Goal: Task Accomplishment & Management: Manage account settings

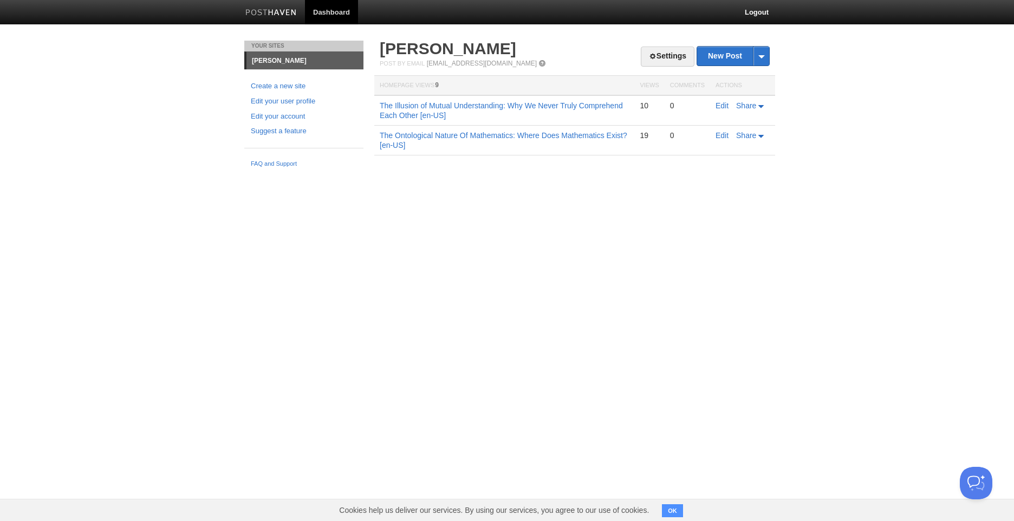
click at [422, 187] on html "Dashboard Logout Your Sites [PERSON_NAME] Create a new site Edit your user prof…" at bounding box center [507, 93] width 1014 height 187
click at [649, 57] on span at bounding box center [653, 57] width 8 height 8
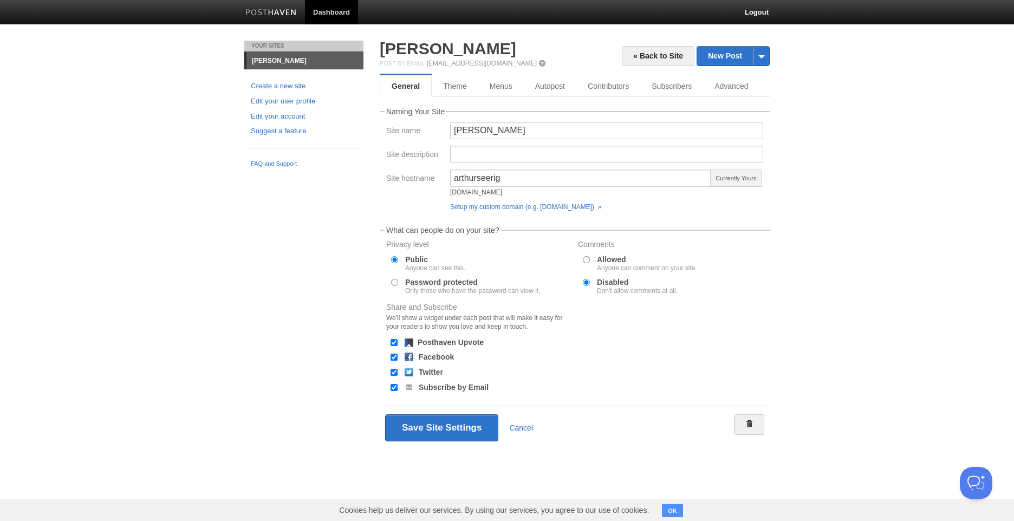
click at [681, 271] on div "Anyone can comment on your site." at bounding box center [647, 268] width 100 height 6
click at [590, 263] on input "Allowed Anyone can comment on your site." at bounding box center [586, 259] width 7 height 7
radio input "true"
click at [674, 294] on div "Don't allow comments at all." at bounding box center [637, 291] width 81 height 6
click at [590, 286] on input "Disabled Don't allow comments at all." at bounding box center [586, 282] width 7 height 7
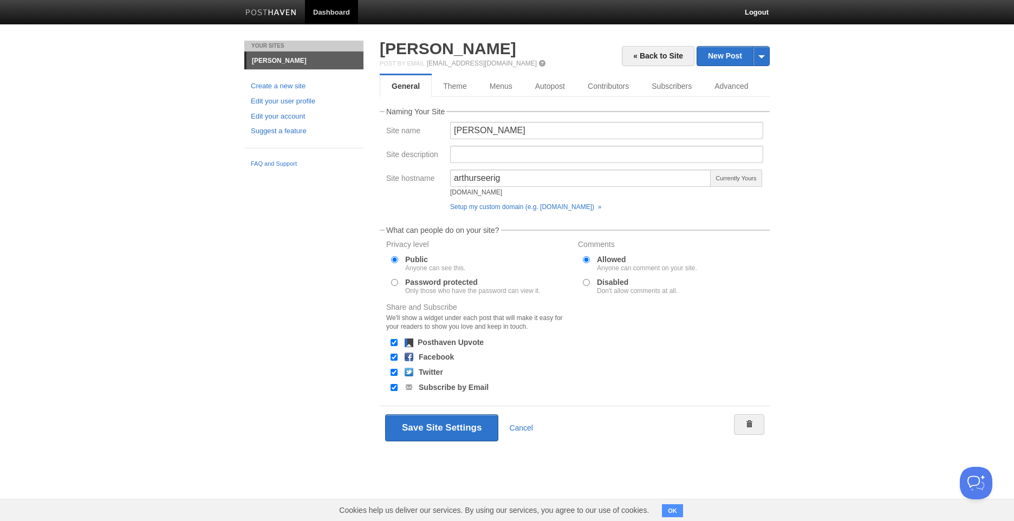
radio input "true"
drag, startPoint x: 295, startPoint y: 86, endPoint x: 298, endPoint y: 91, distance: 6.1
click at [295, 86] on link "Create a new site" at bounding box center [304, 86] width 106 height 11
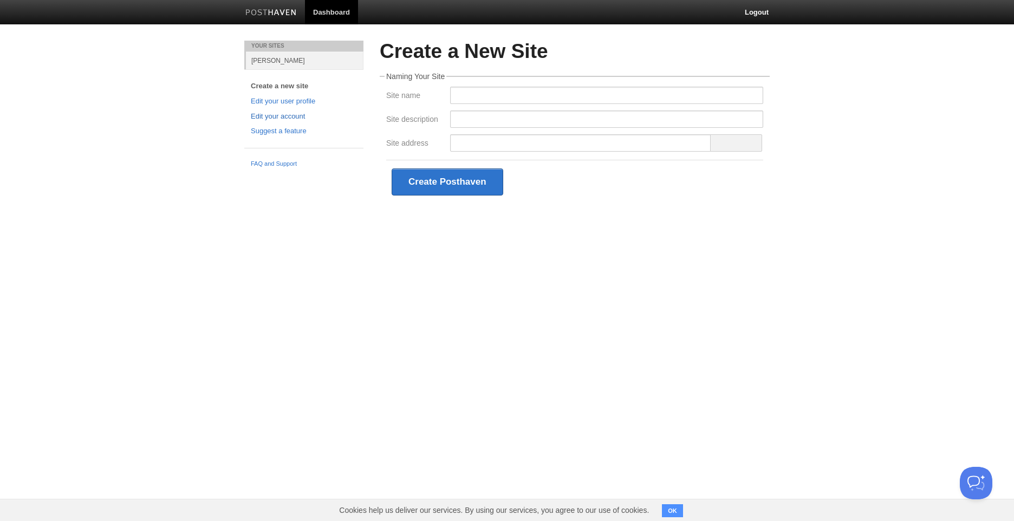
click at [285, 114] on link "Edit your account" at bounding box center [304, 116] width 106 height 11
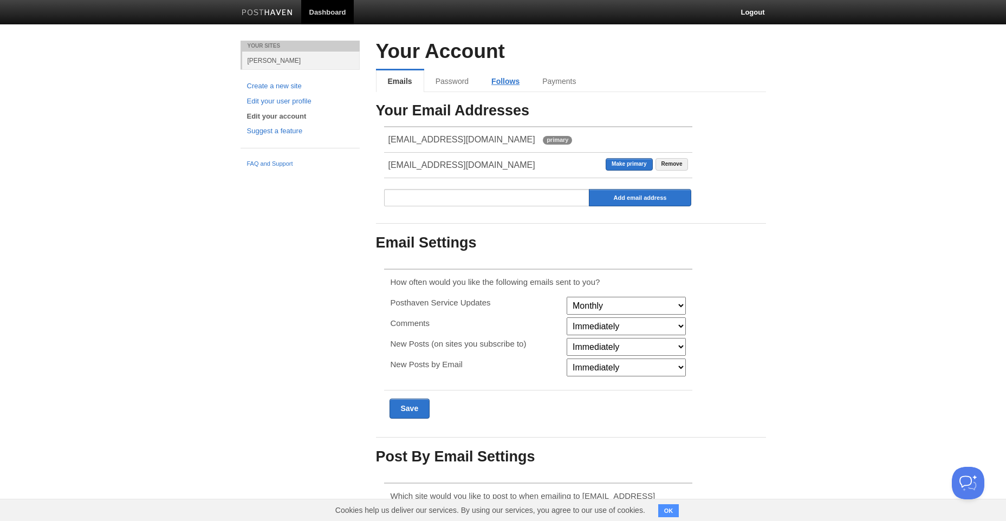
click at [510, 75] on link "Follows" at bounding box center [505, 81] width 51 height 22
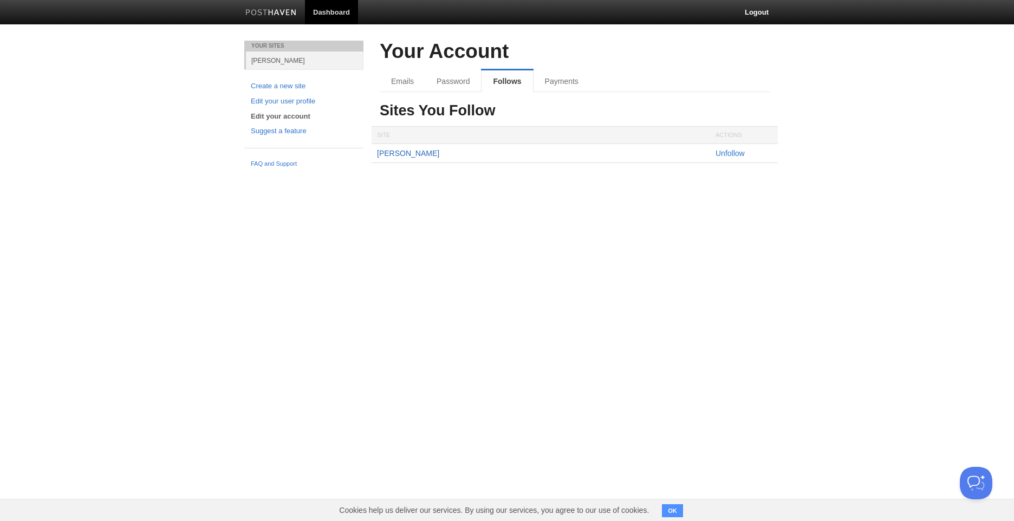
click at [416, 151] on link "[PERSON_NAME]" at bounding box center [408, 153] width 62 height 9
